Goal: Register for event/course

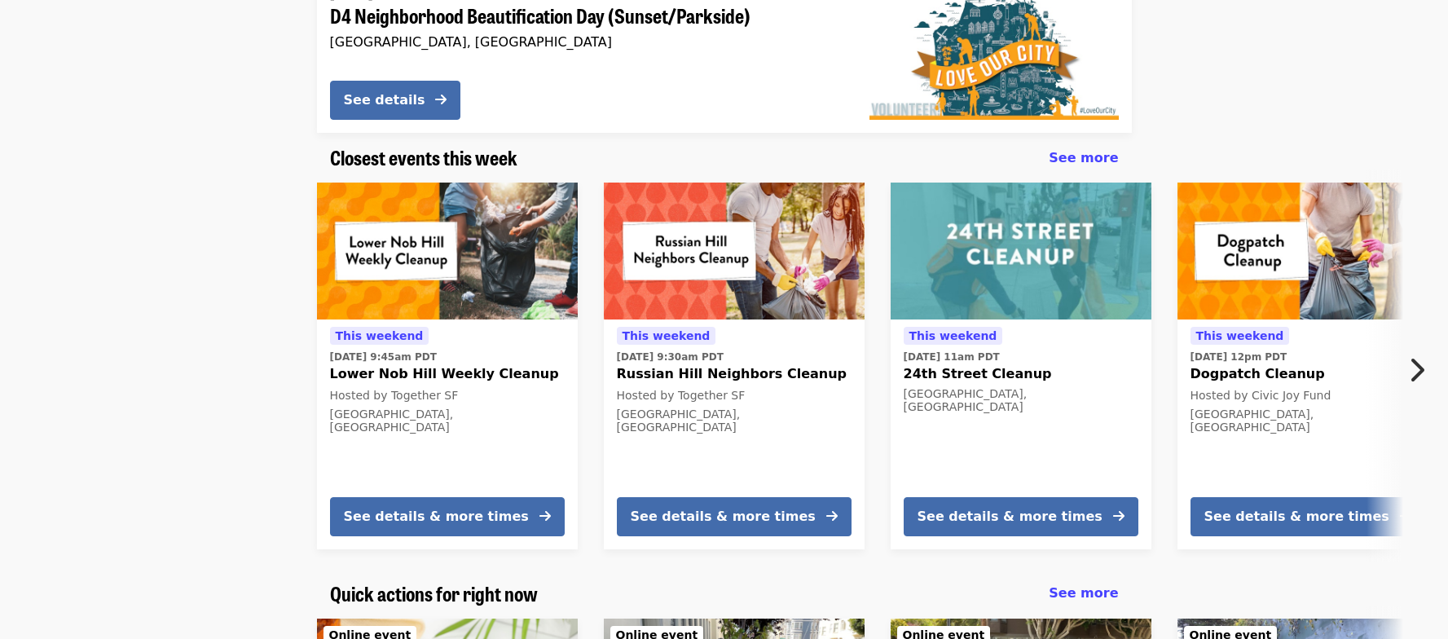
scroll to position [245, 0]
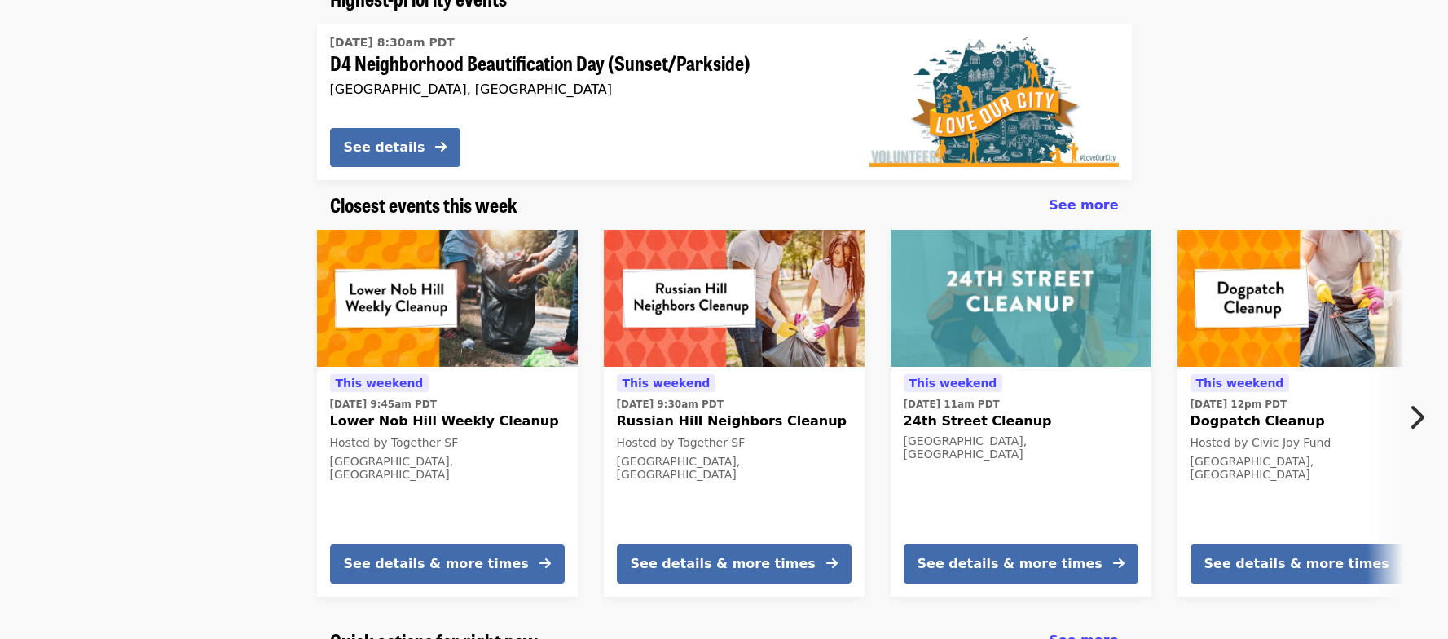
click at [1418, 409] on icon "chevron-right icon" at bounding box center [1416, 417] width 16 height 31
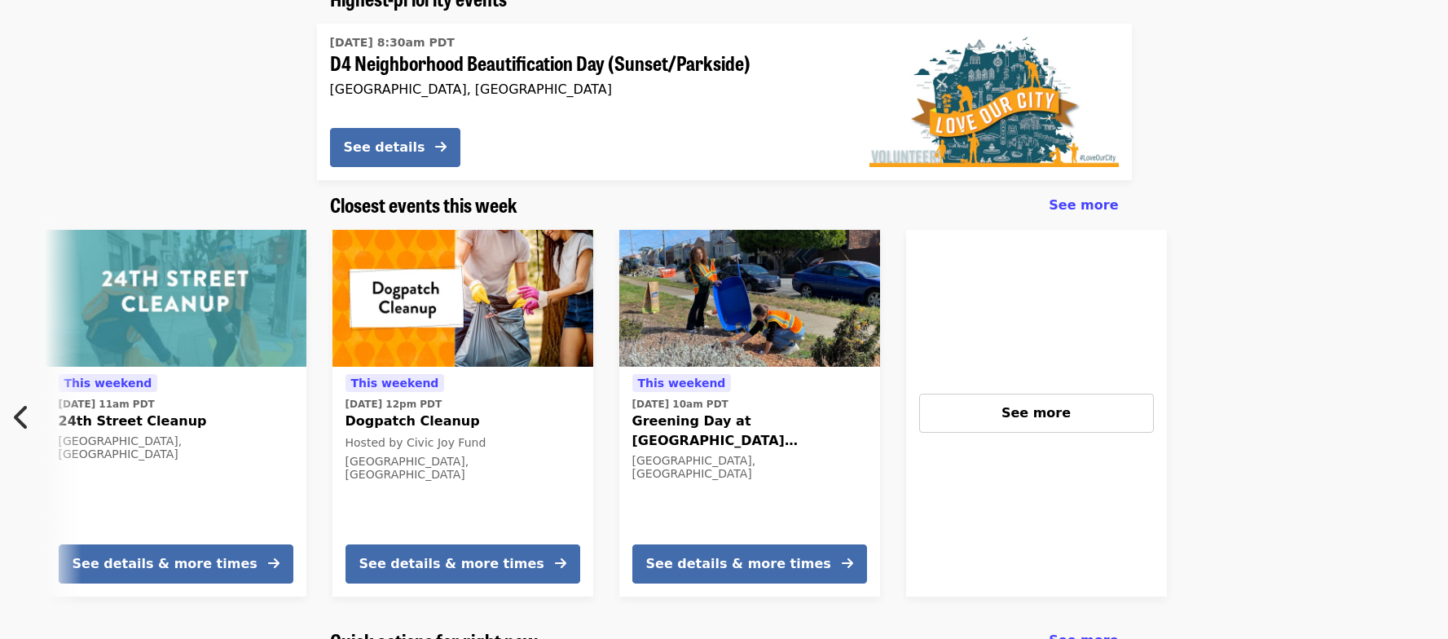
scroll to position [0, 1039]
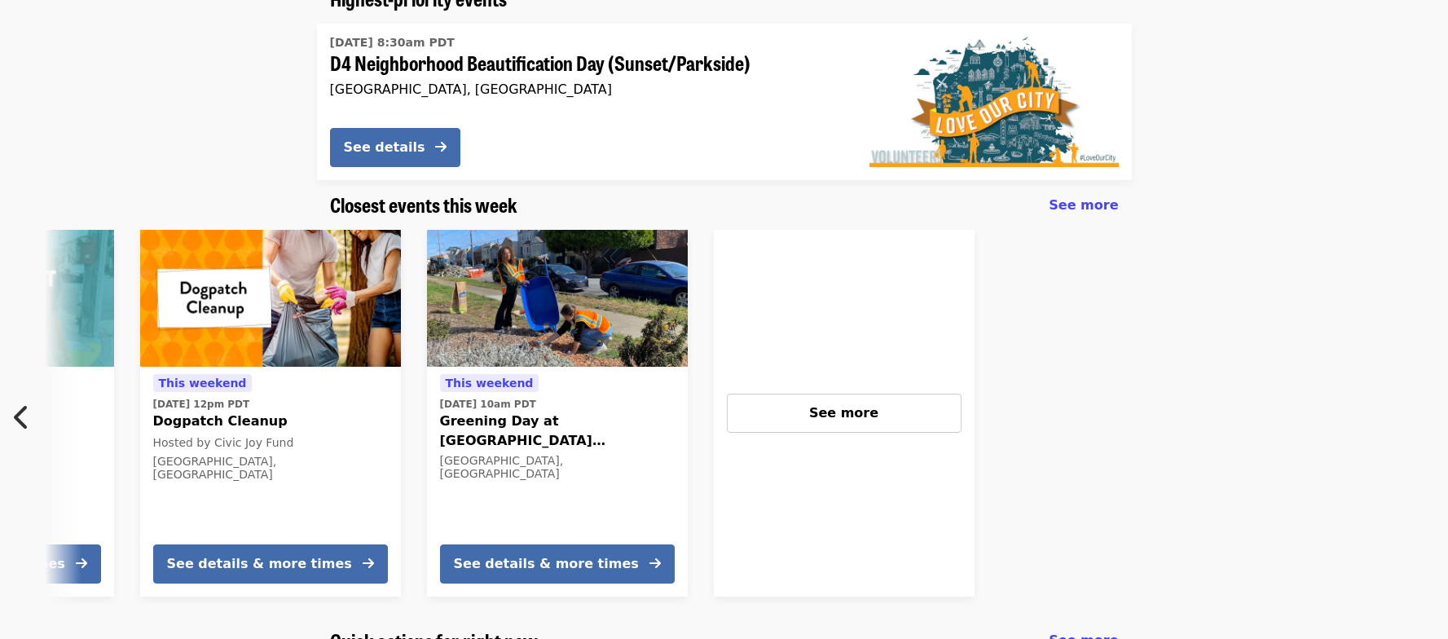
click at [1084, 204] on span "See more" at bounding box center [1083, 204] width 69 height 15
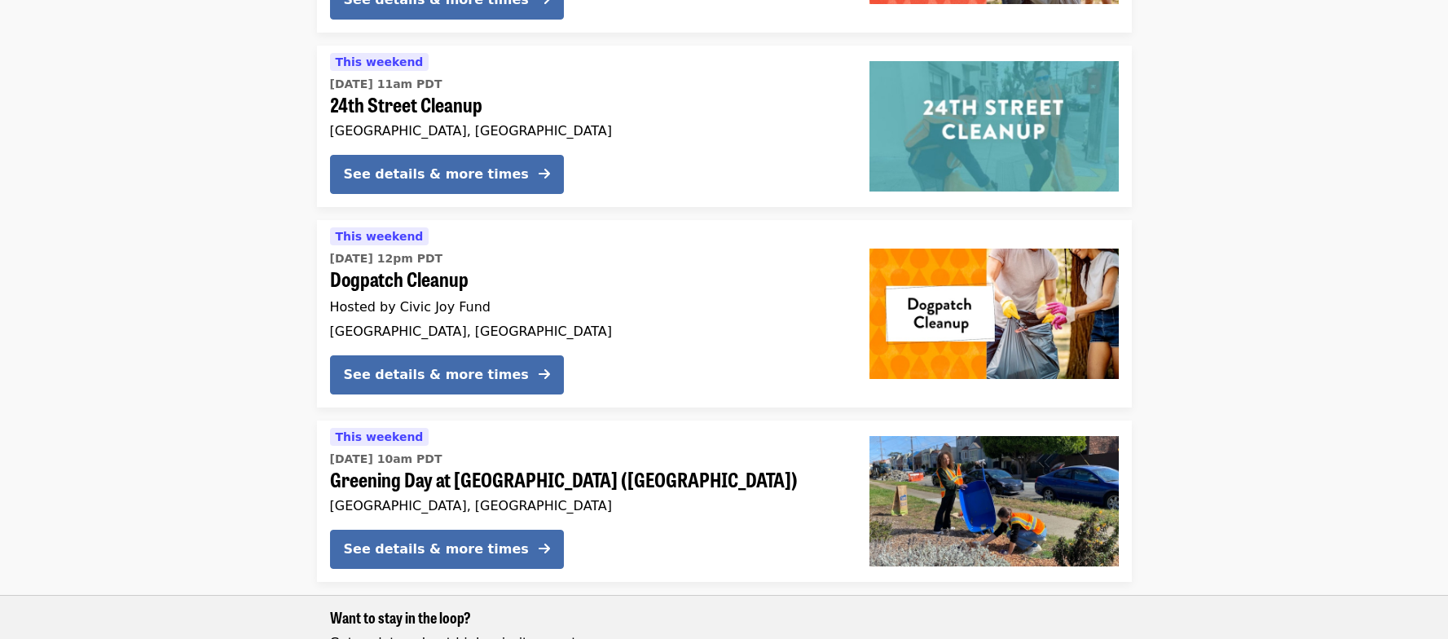
scroll to position [652, 0]
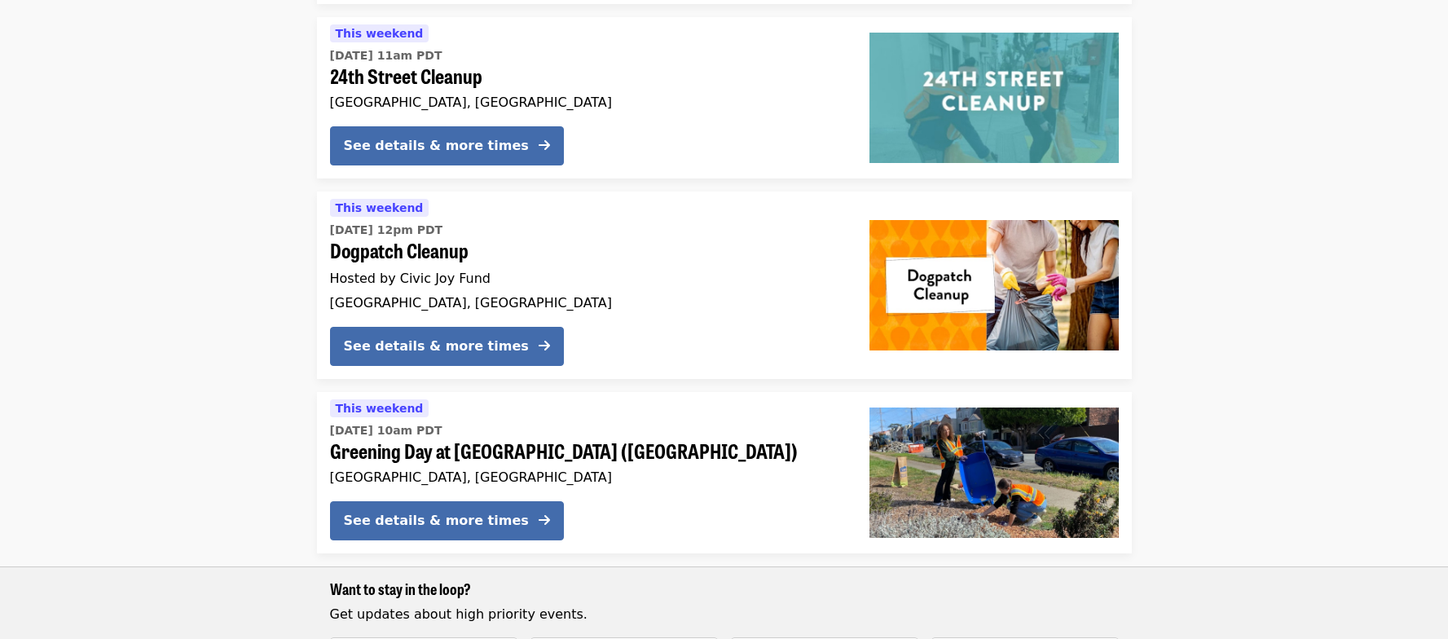
click at [947, 304] on img at bounding box center [994, 285] width 249 height 130
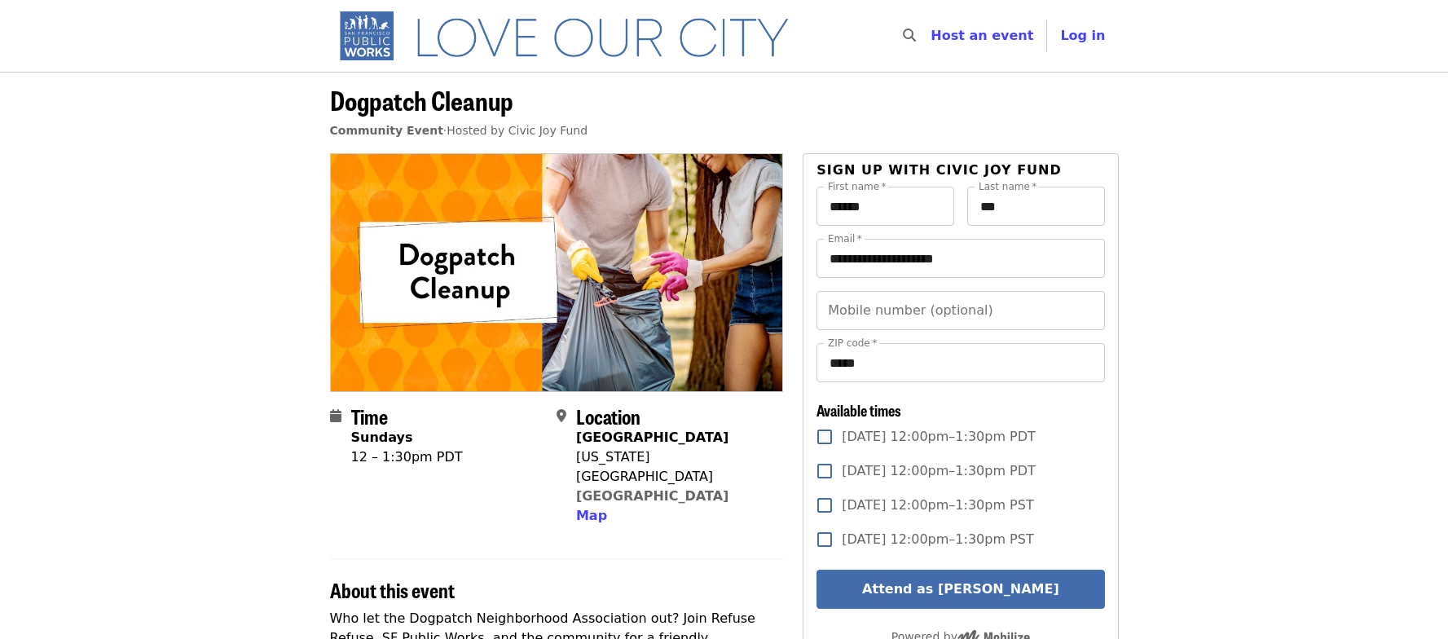
click at [971, 433] on span "Sun, Sep 14, 12:00pm–1:30pm PDT" at bounding box center [939, 437] width 194 height 20
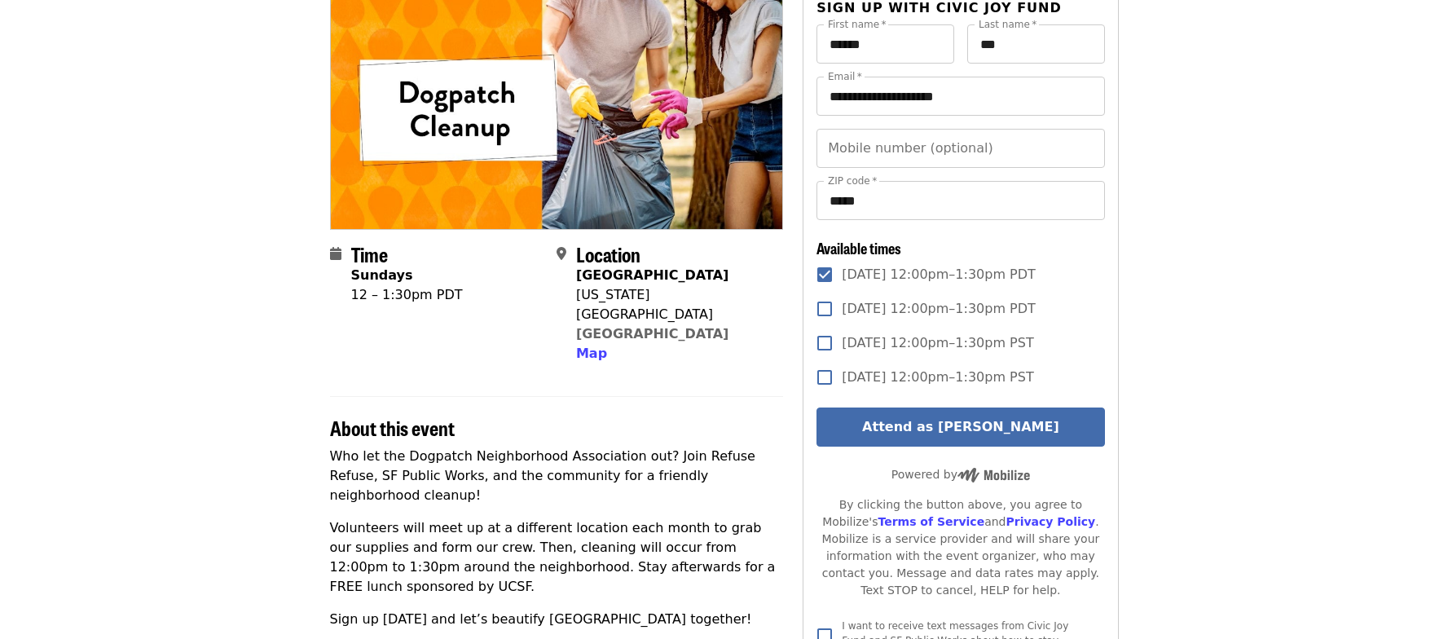
scroll to position [163, 0]
click at [1038, 439] on button "Attend as Esther" at bounding box center [961, 426] width 288 height 39
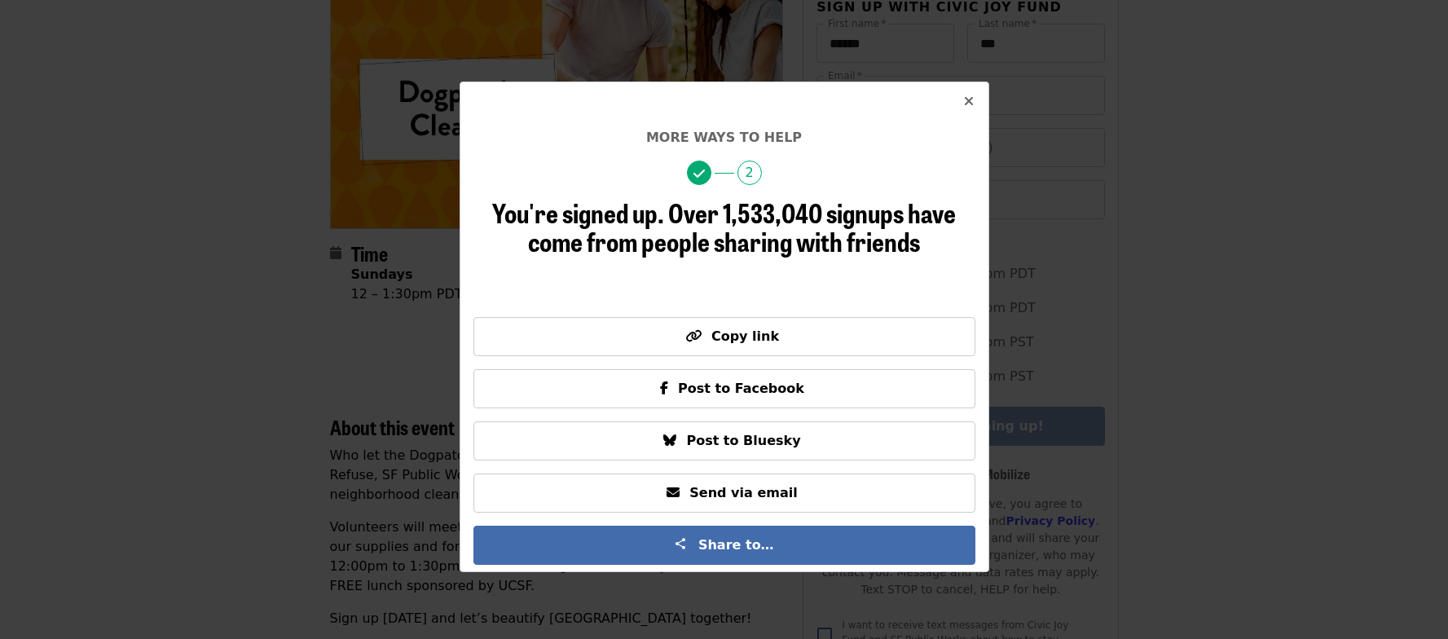
click at [970, 99] on icon "times icon" at bounding box center [969, 101] width 10 height 15
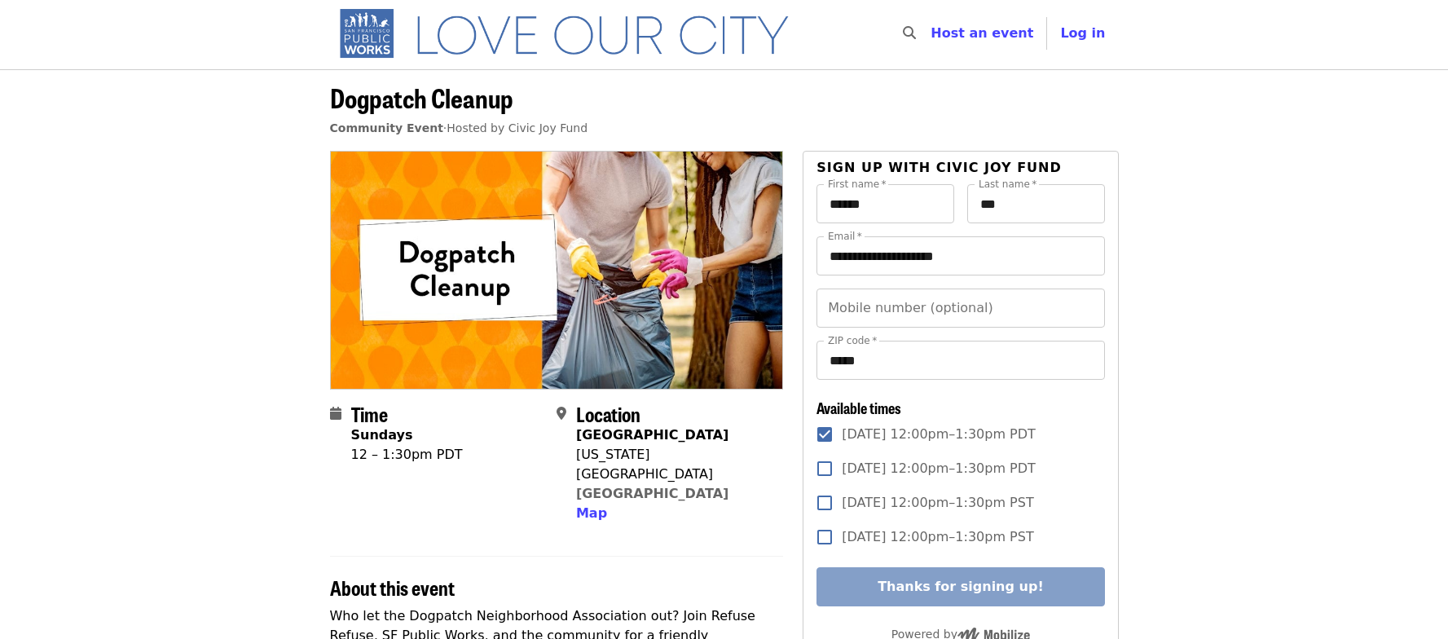
scroll to position [0, 0]
